Goal: Information Seeking & Learning: Learn about a topic

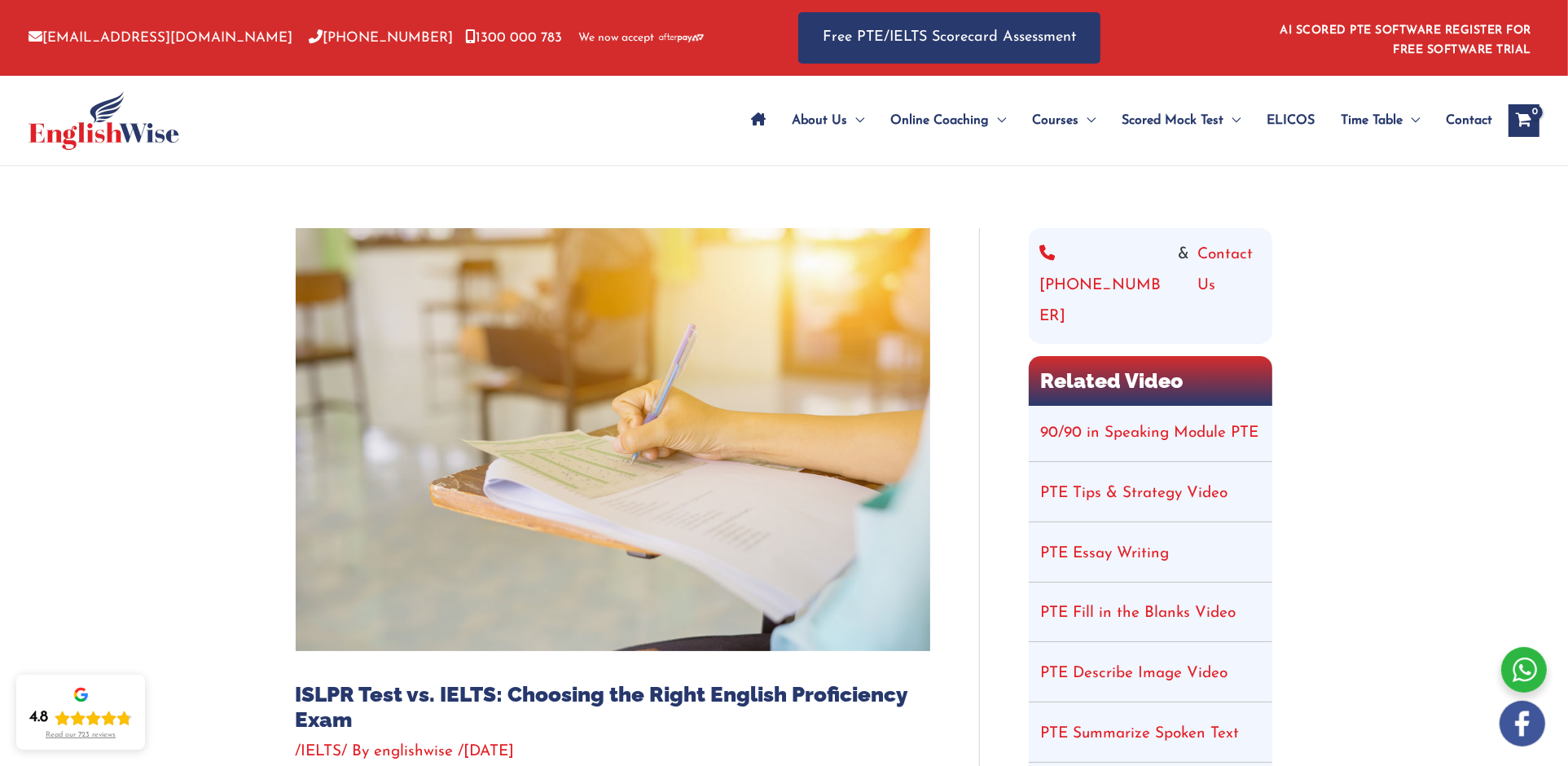
click at [1145, 425] on link "90/90 in Speaking Module PTE" at bounding box center [1149, 432] width 218 height 15
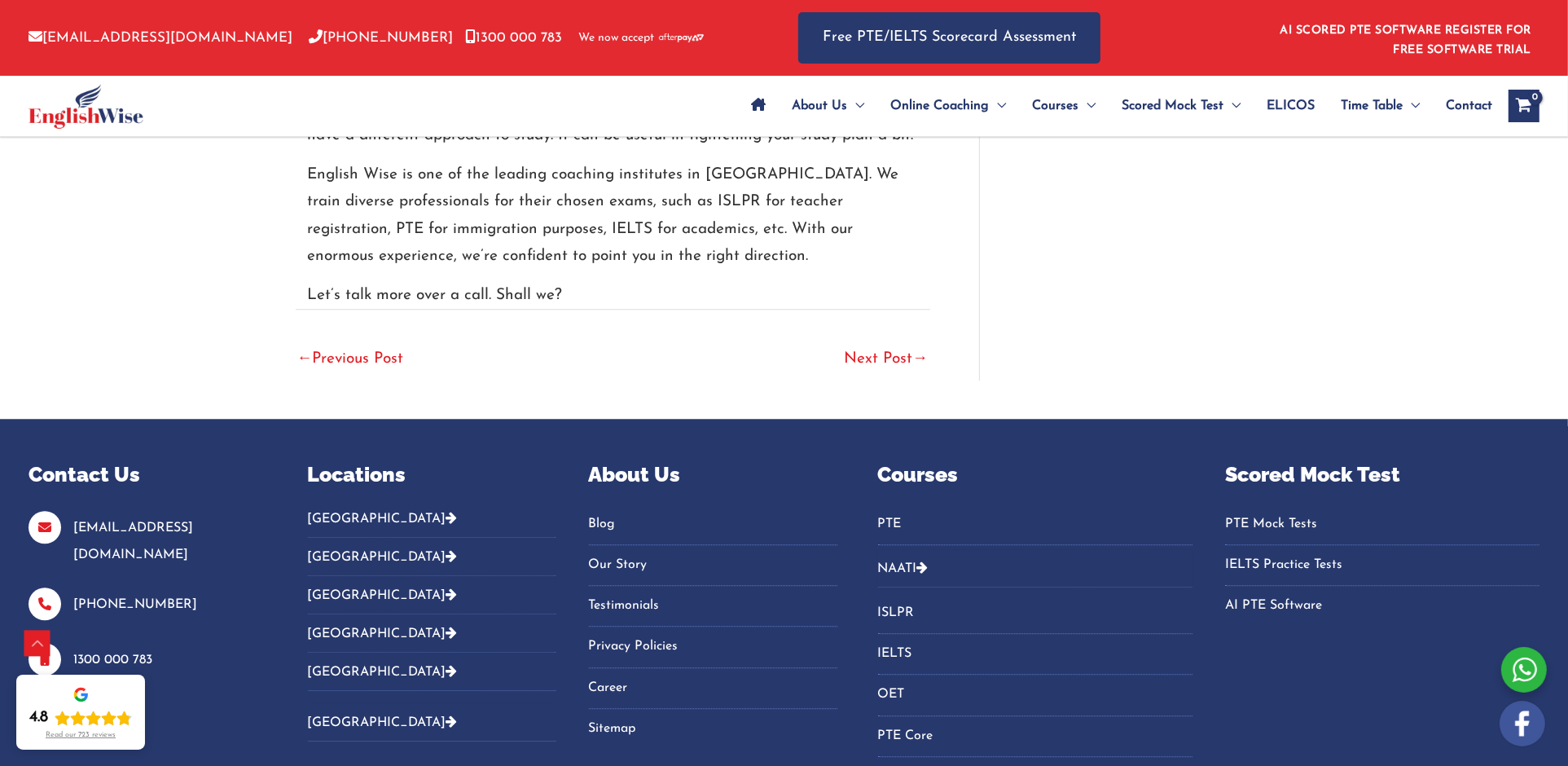
scroll to position [4355, 0]
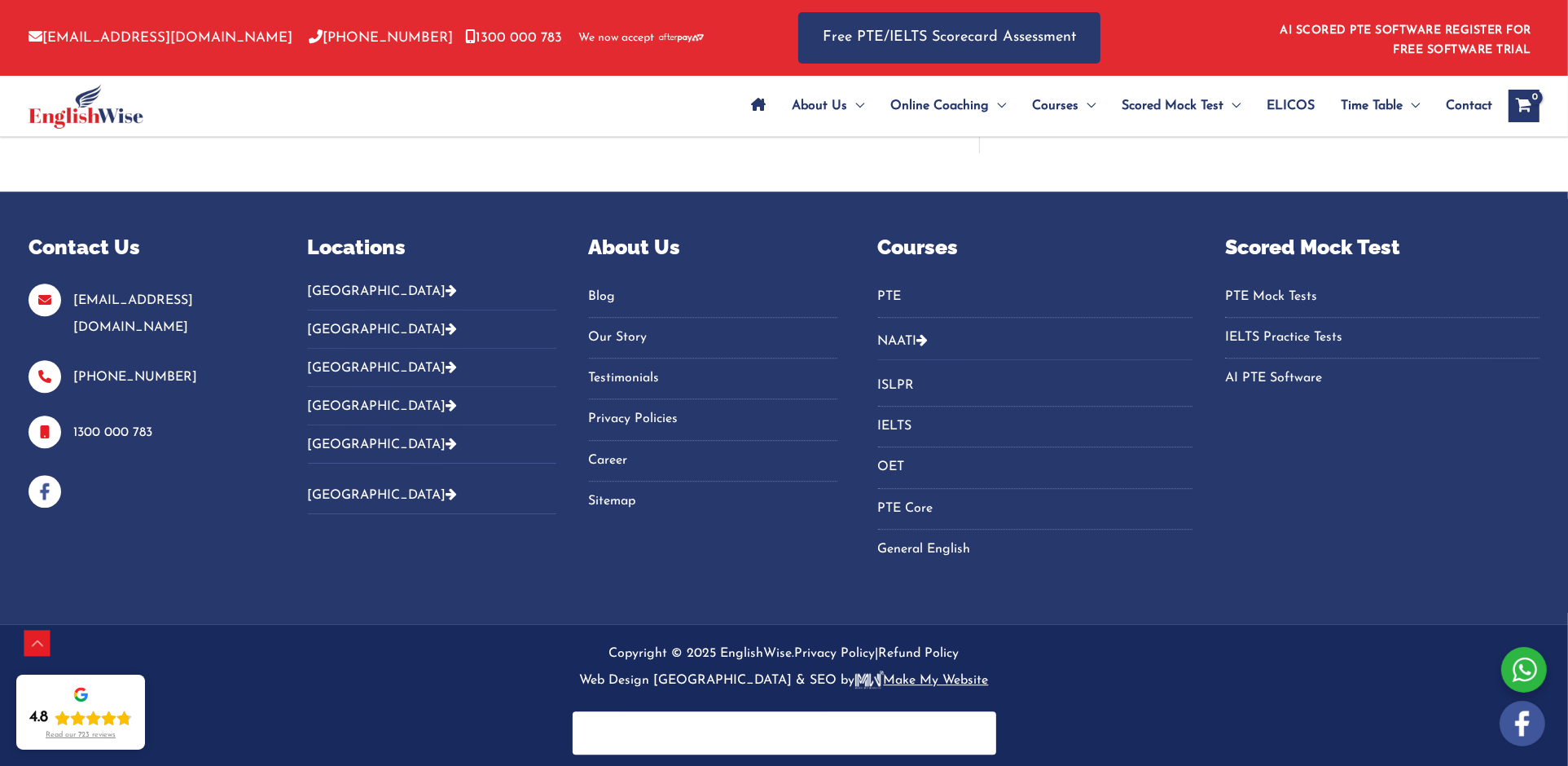
click at [352, 287] on button "[GEOGRAPHIC_DATA]" at bounding box center [431, 297] width 249 height 27
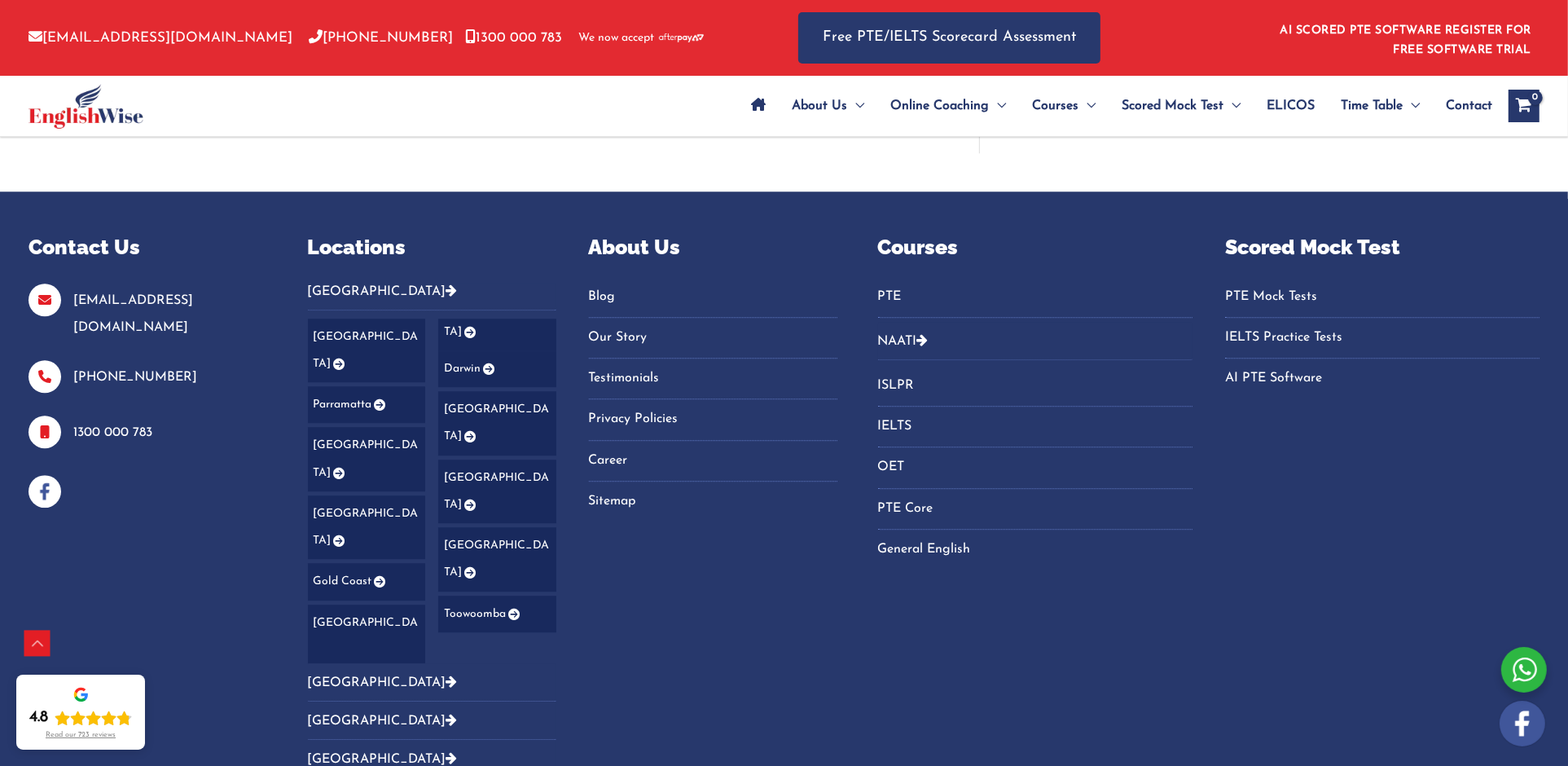
click at [334, 427] on link "[GEOGRAPHIC_DATA]" at bounding box center [366, 459] width 118 height 64
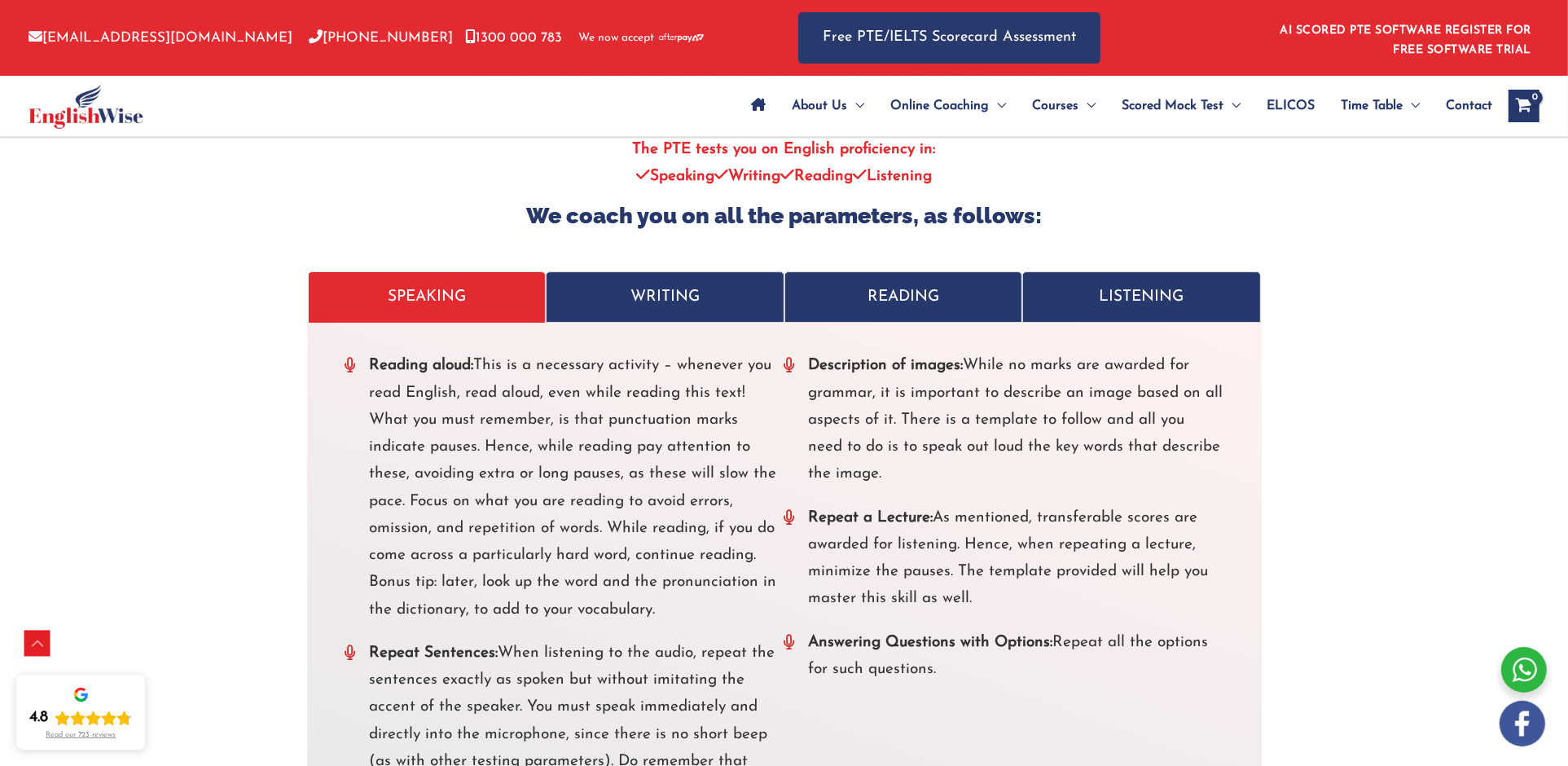
scroll to position [5295, 0]
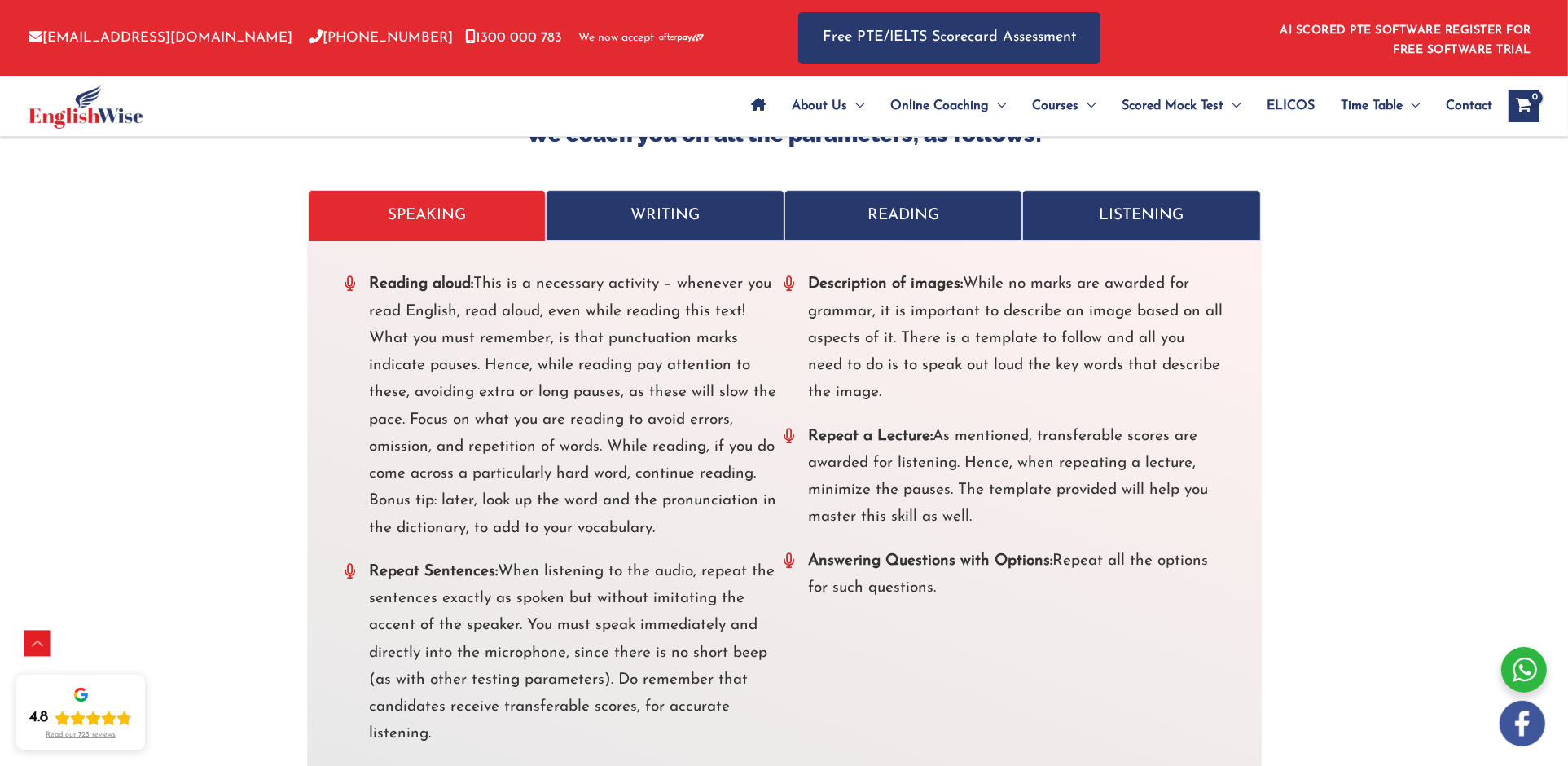
click at [653, 202] on p "WRITING" at bounding box center [665, 215] width 204 height 27
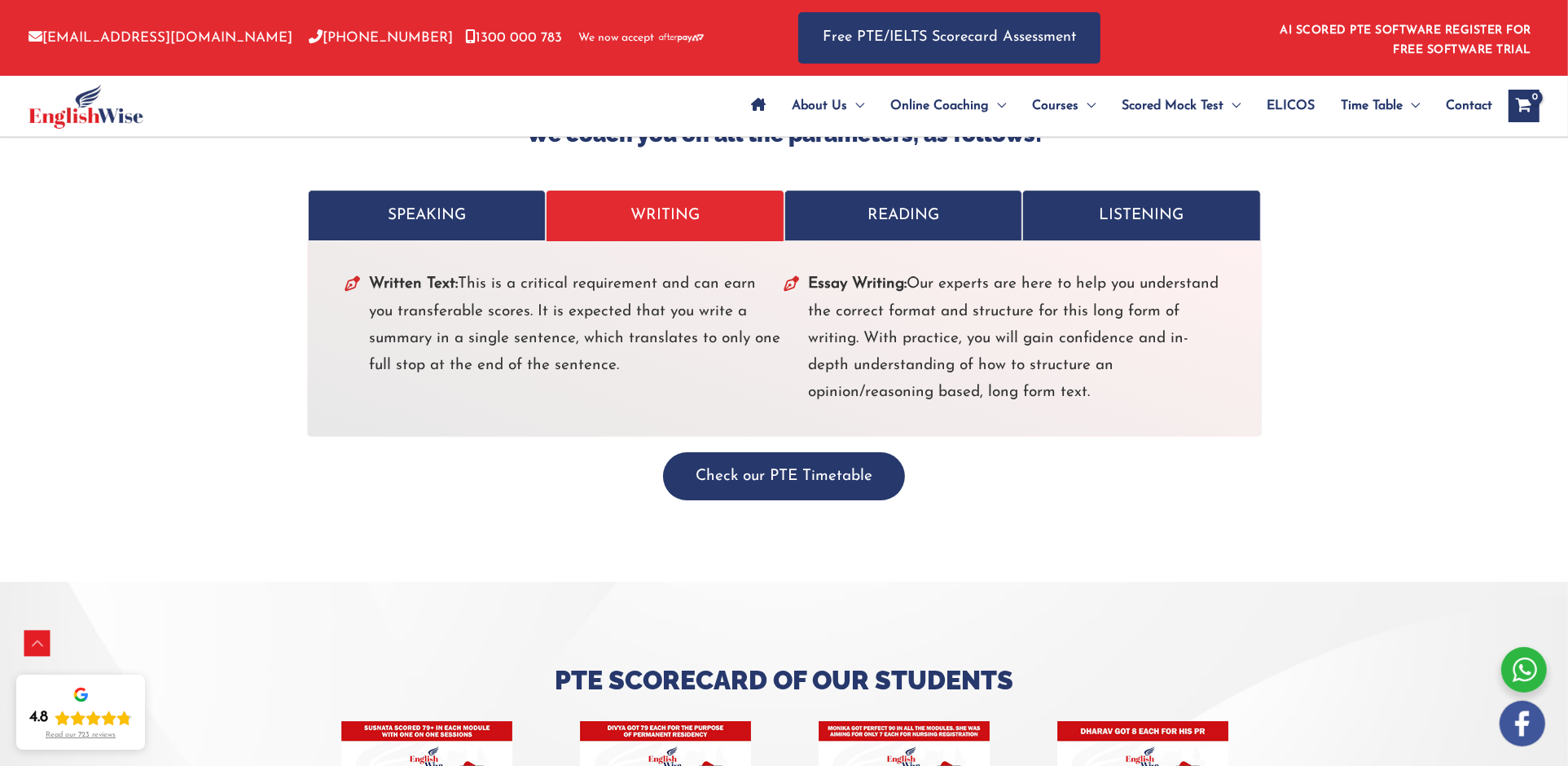
click at [914, 202] on p "READING" at bounding box center [903, 215] width 204 height 27
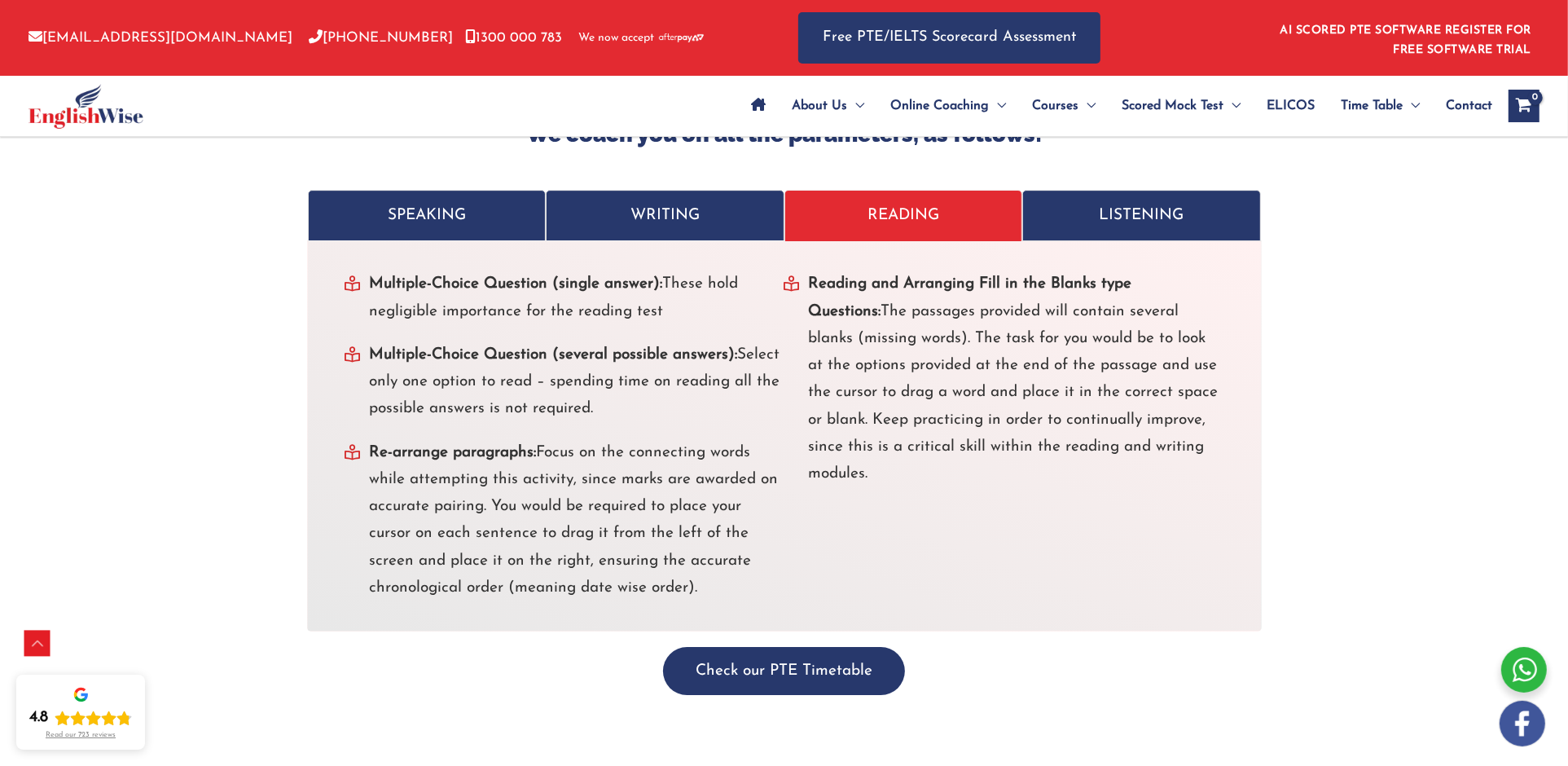
click at [1148, 202] on p "LISTENING" at bounding box center [1141, 215] width 204 height 27
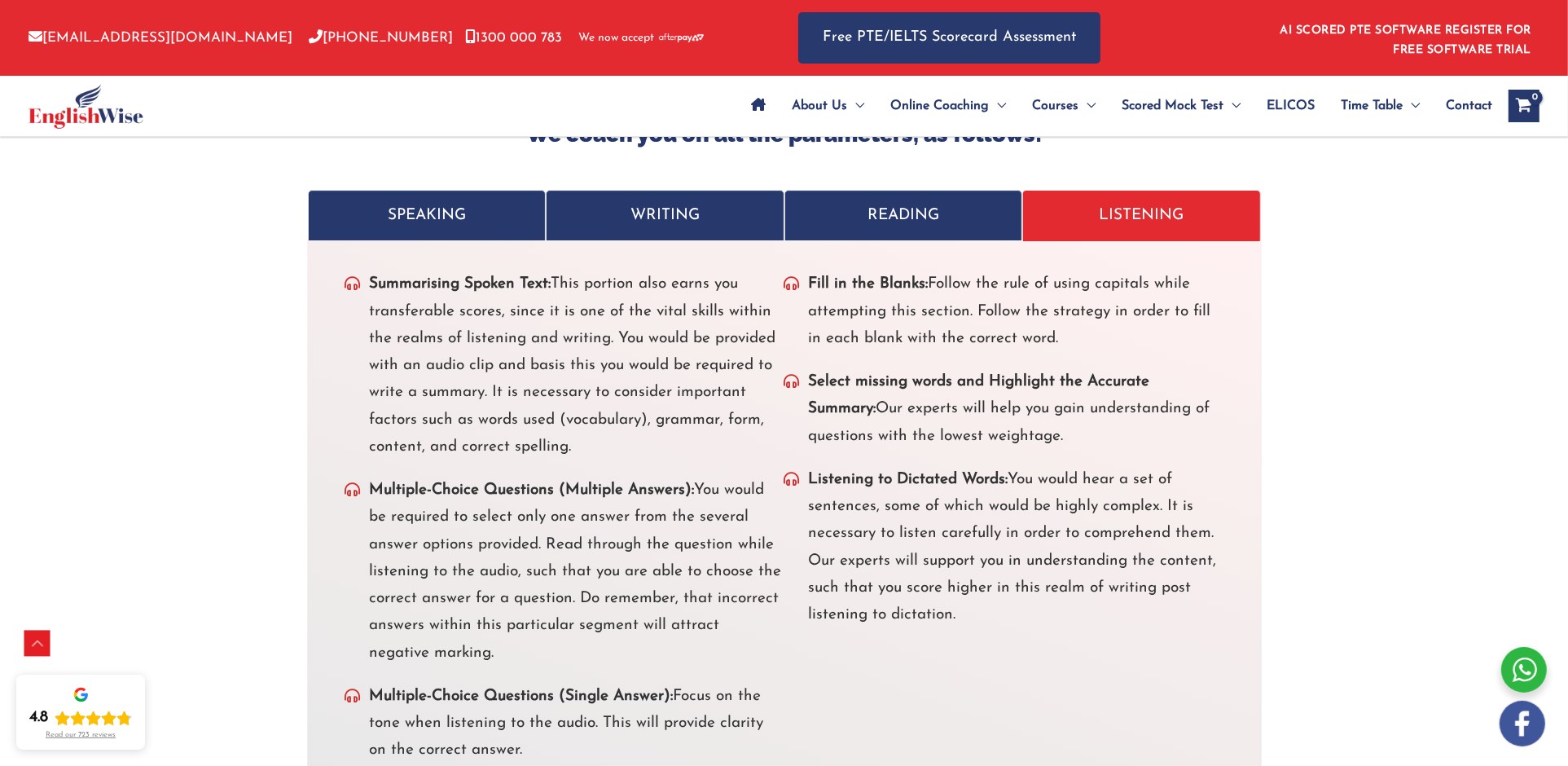
click at [451, 202] on p "SPEAKING" at bounding box center [427, 215] width 204 height 27
